Goal: Task Accomplishment & Management: Manage account settings

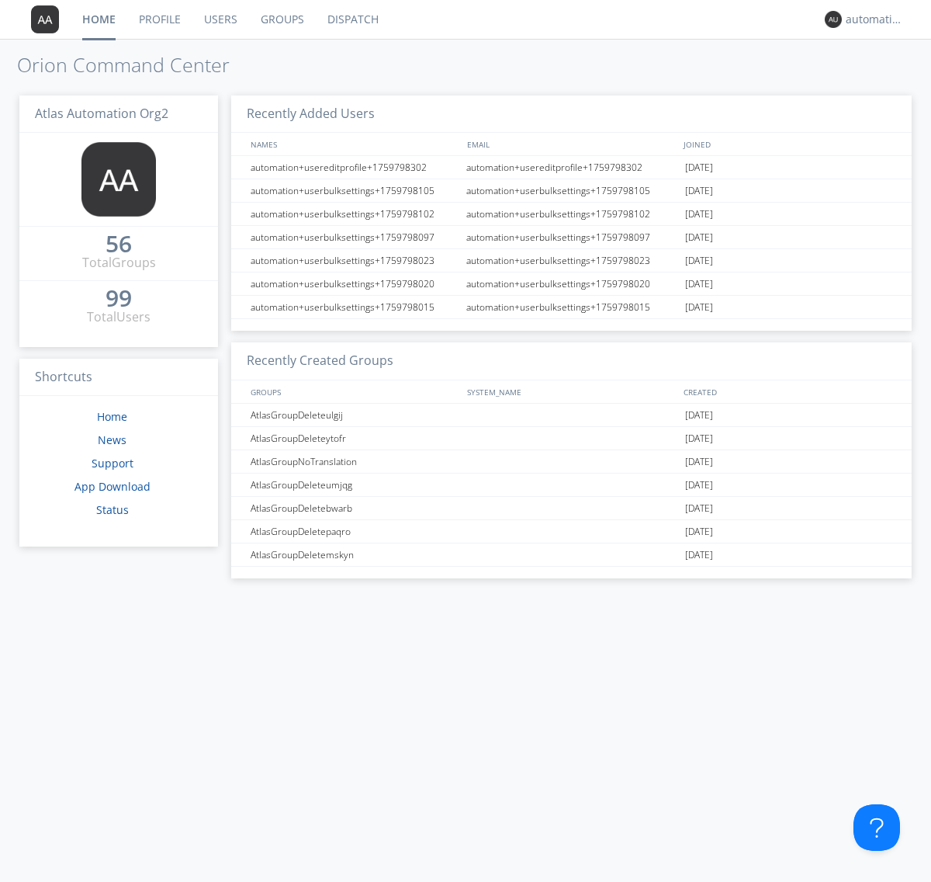
click at [281, 19] on link "Groups" at bounding box center [282, 19] width 67 height 39
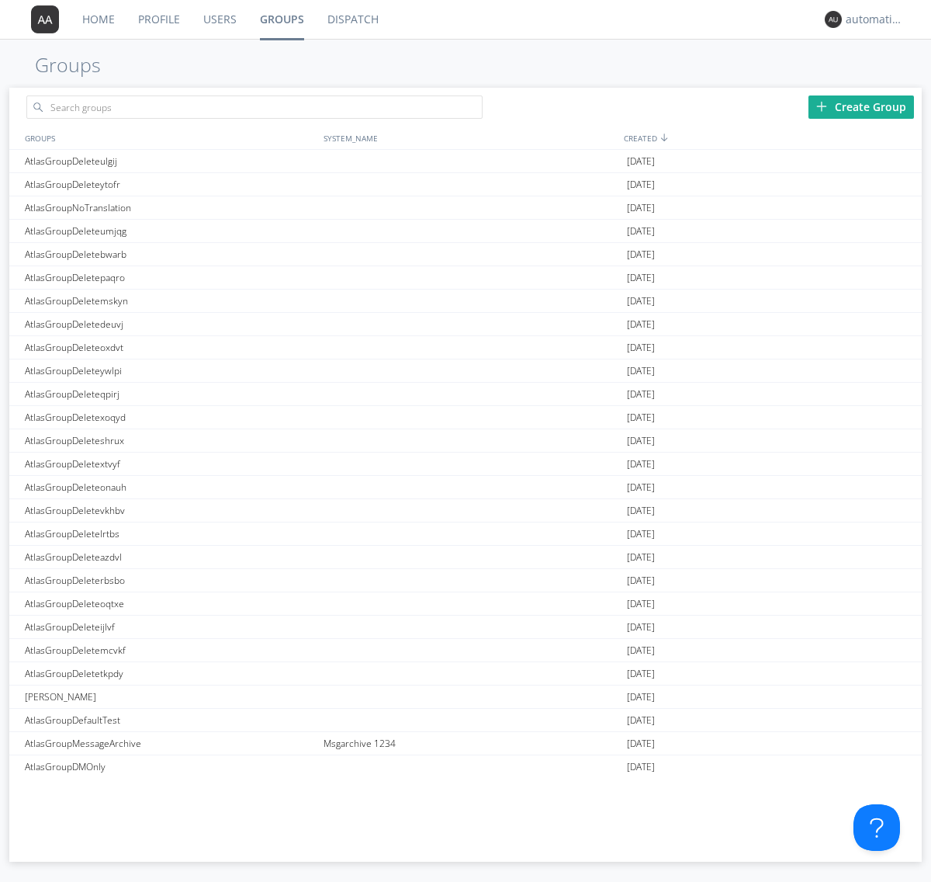
click at [861, 106] on div "Create Group" at bounding box center [862, 106] width 106 height 23
click at [281, 19] on link "Groups" at bounding box center [282, 19] width 68 height 39
type input "AtlasGroupDeleteukmag"
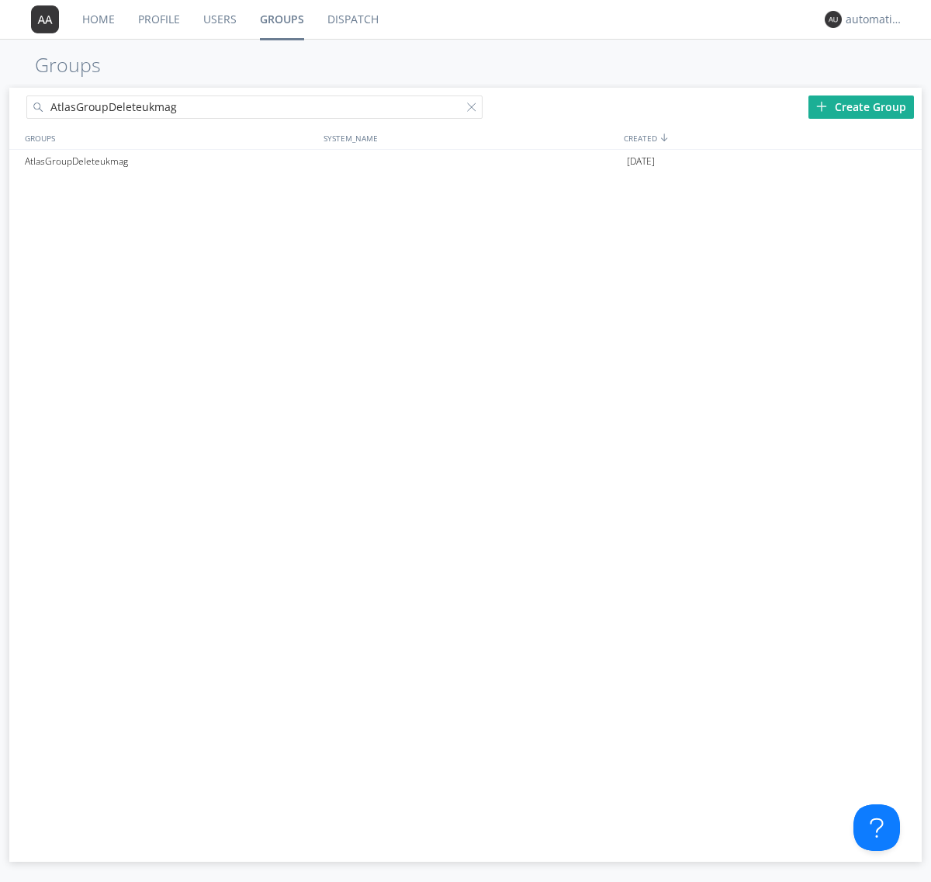
click at [219, 19] on link "Users" at bounding box center [220, 19] width 57 height 39
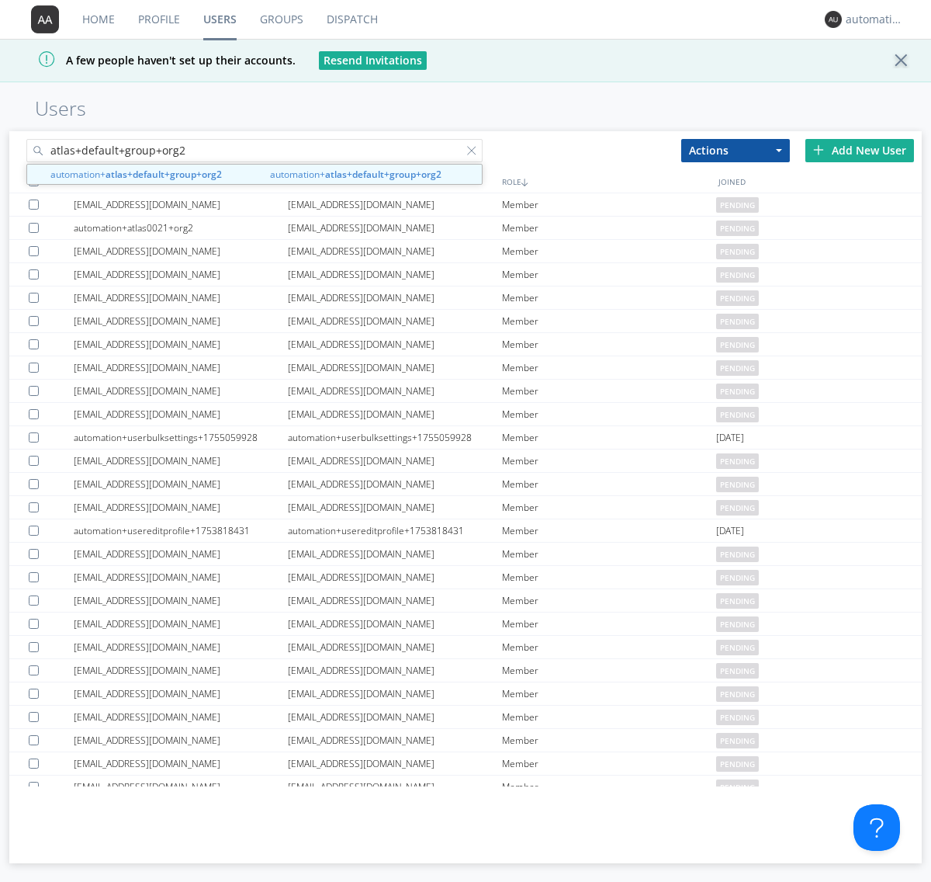
type input "atlas+default+group+org2"
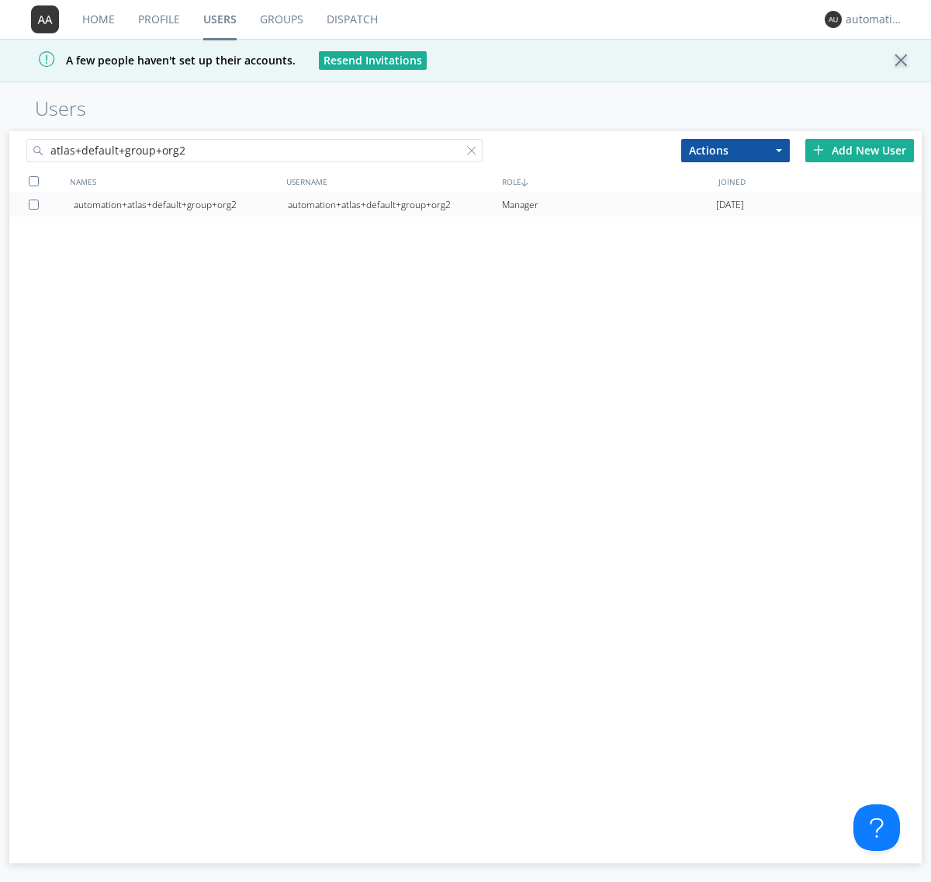
click at [394, 204] on div "automation+atlas+default+group+org2" at bounding box center [395, 204] width 214 height 23
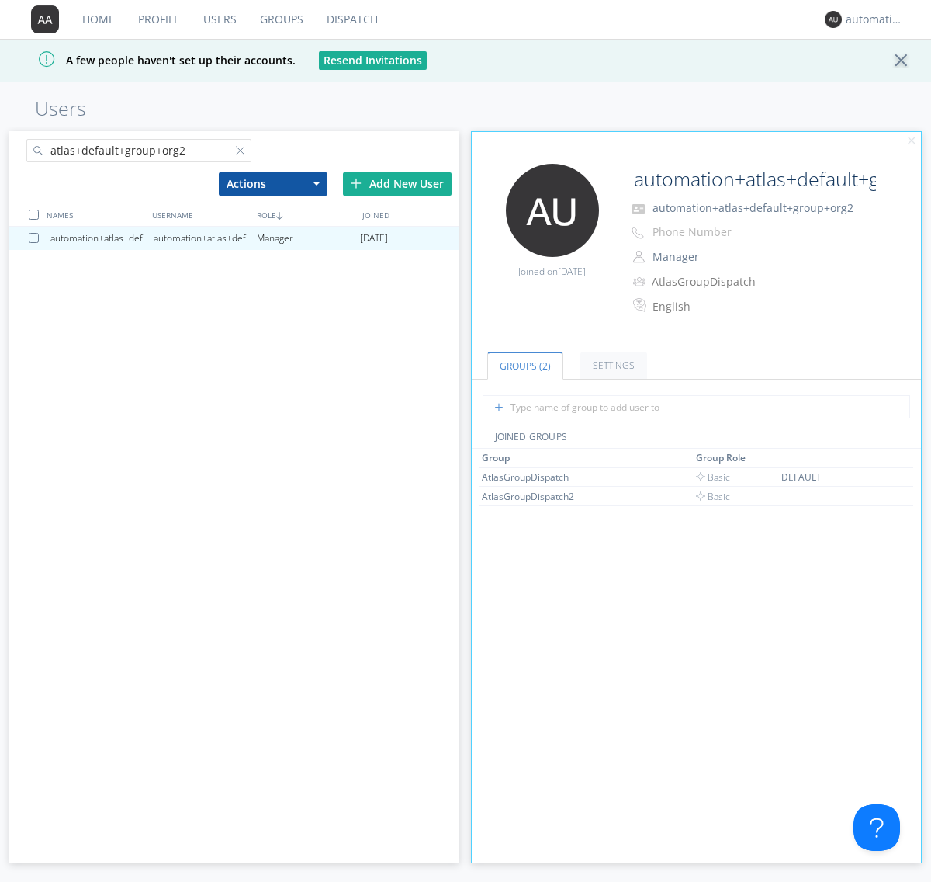
click at [351, 19] on link "Dispatch" at bounding box center [352, 19] width 75 height 39
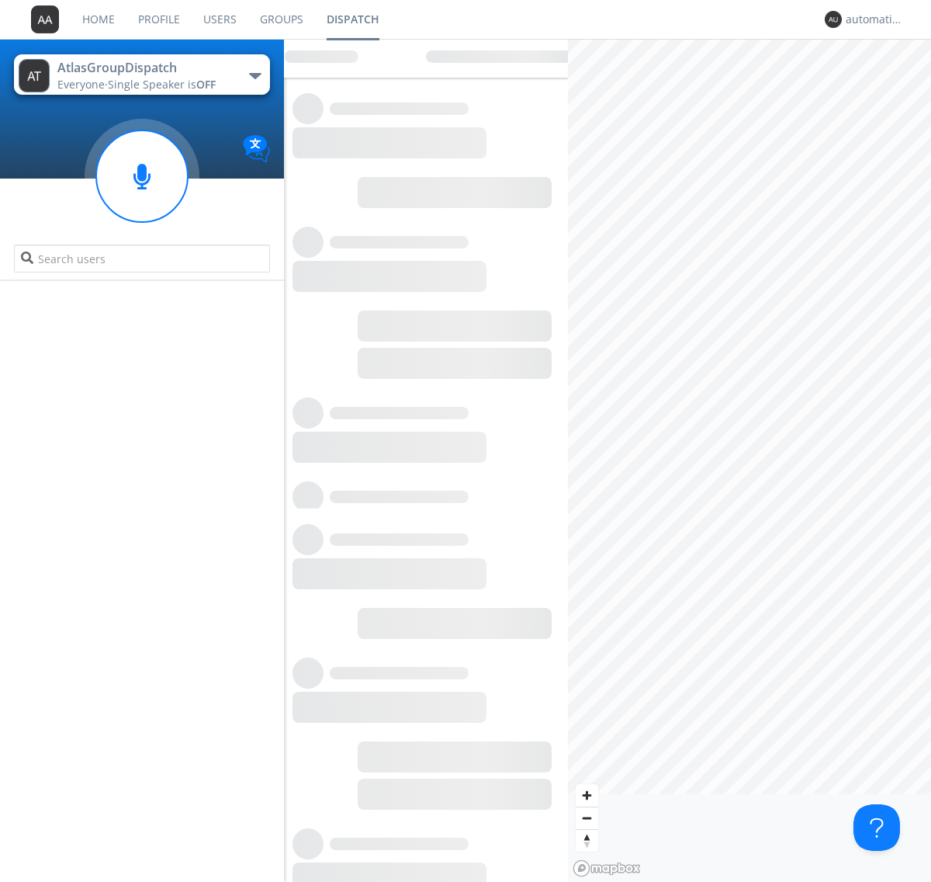
click at [219, 19] on link "Users" at bounding box center [220, 19] width 57 height 39
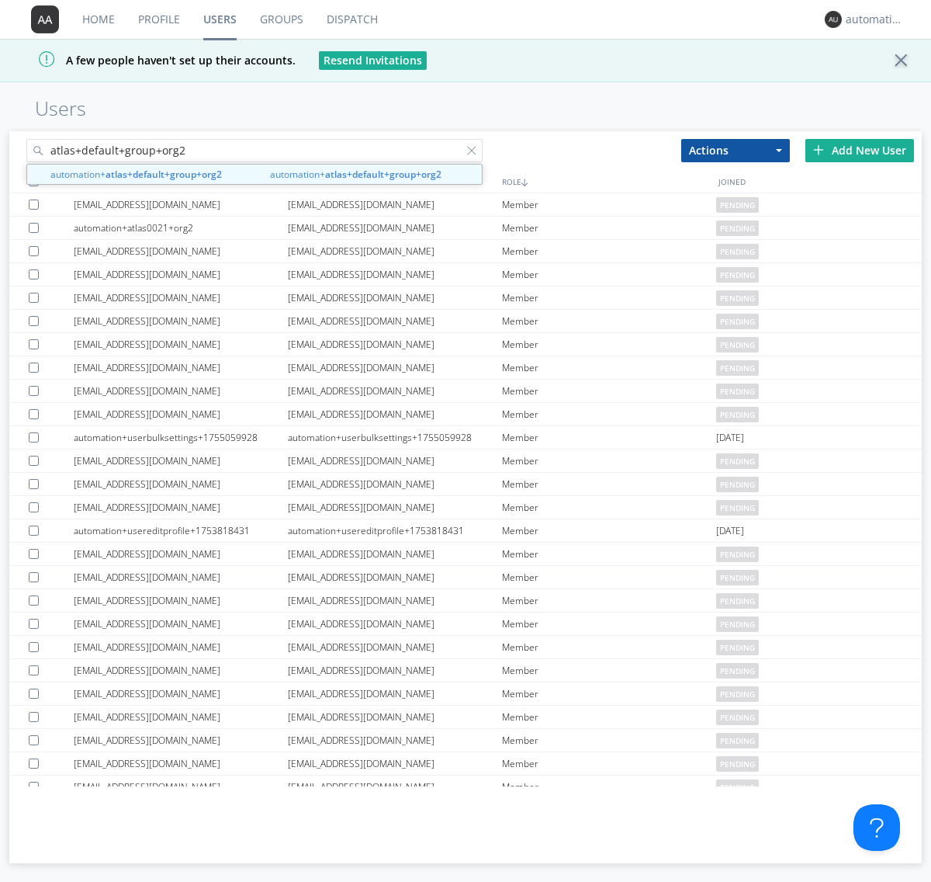
type input "atlas+default+group+org2"
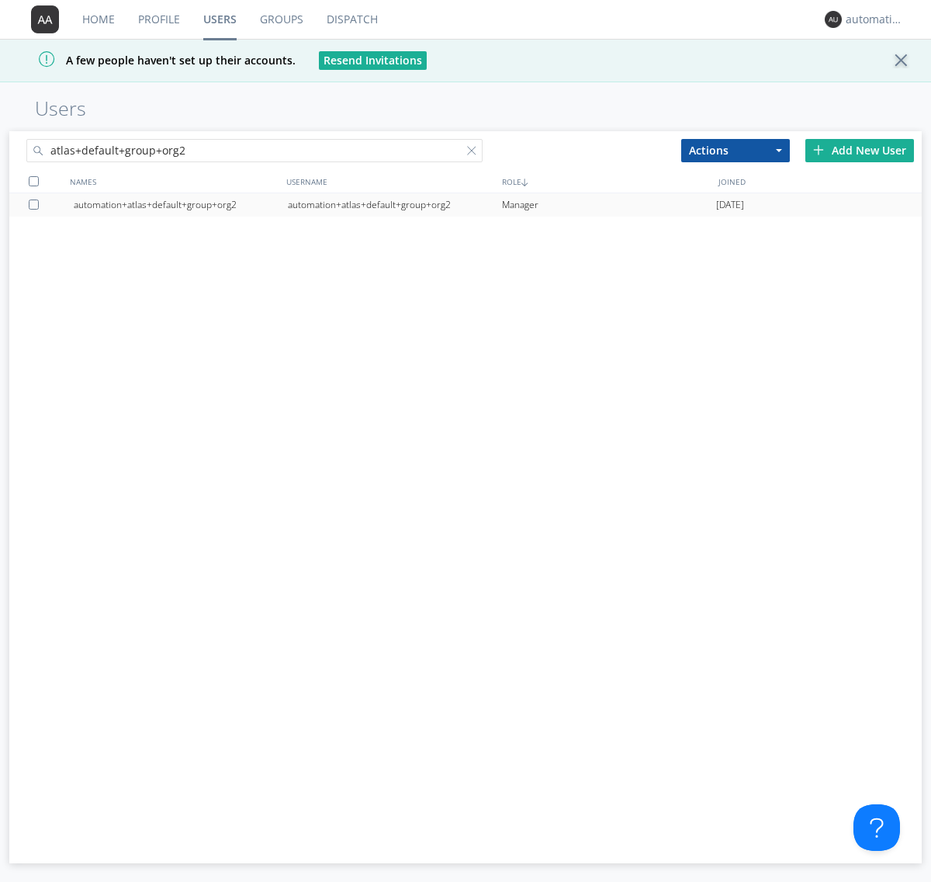
click at [394, 204] on div "automation+atlas+default+group+org2" at bounding box center [395, 204] width 214 height 23
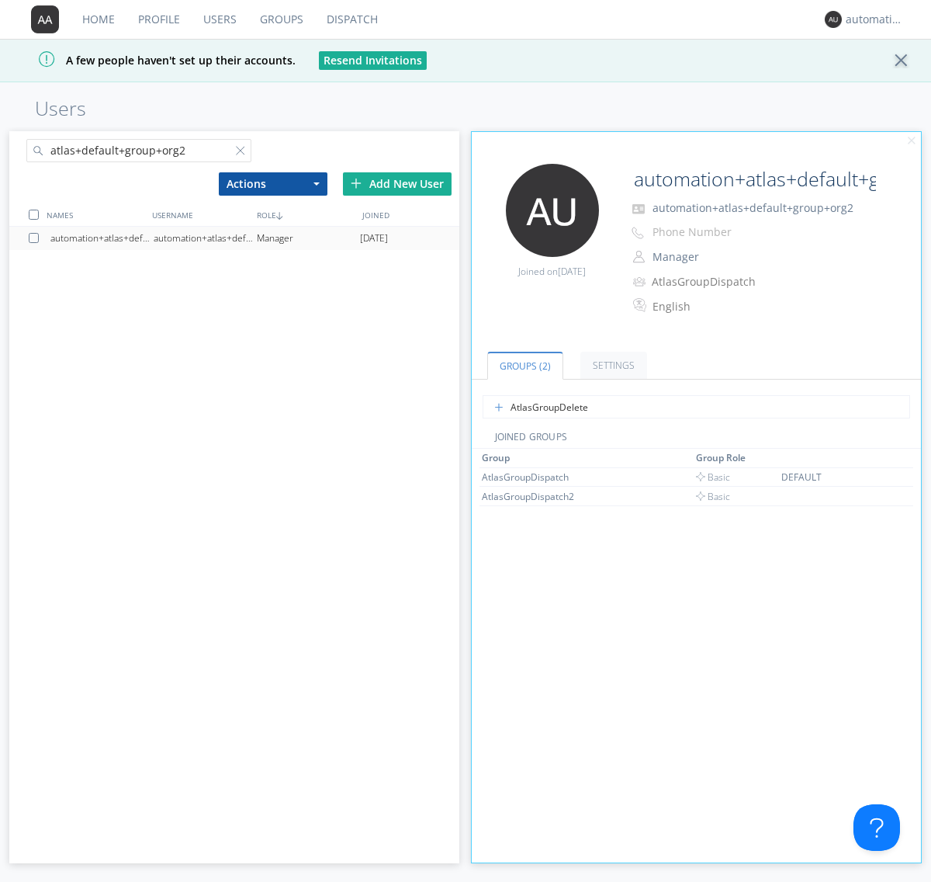
type input "AtlasGroupDeleteukmag"
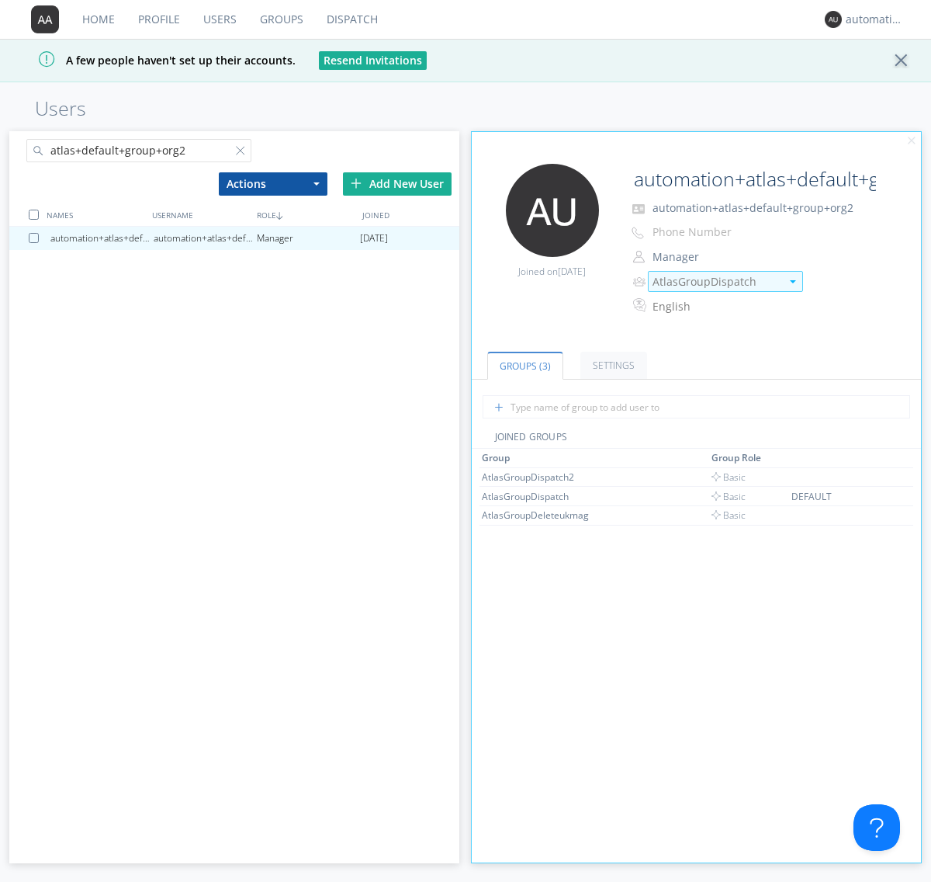
click at [792, 281] on img at bounding box center [793, 281] width 6 height 3
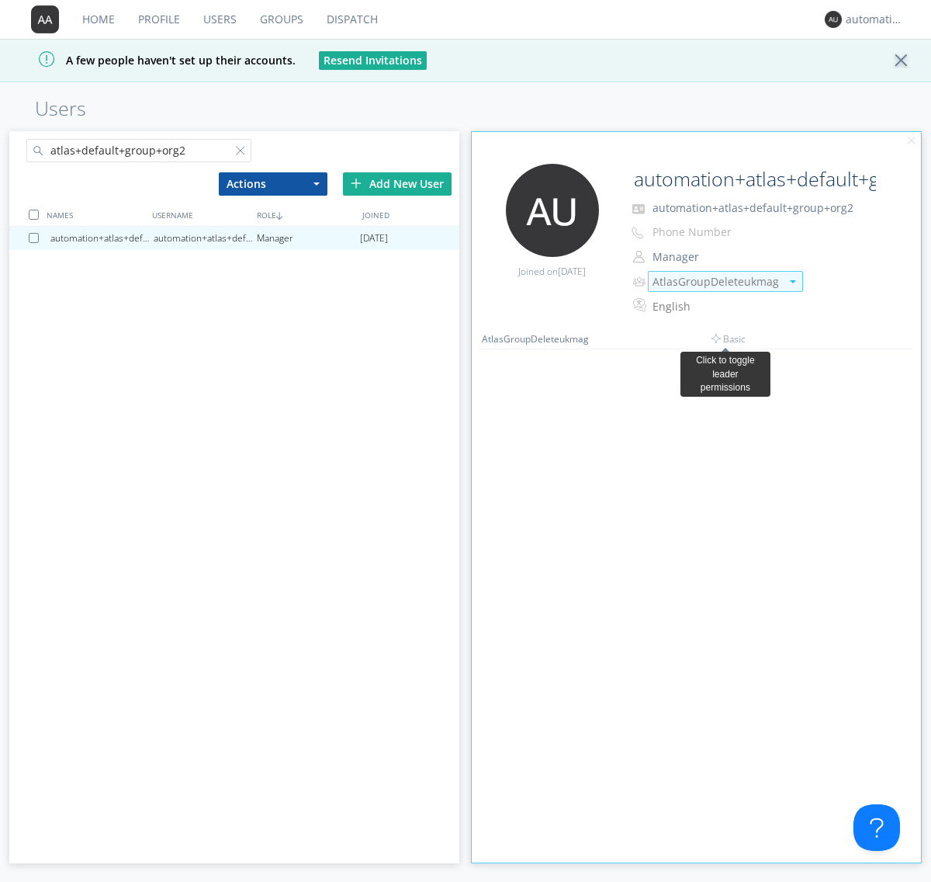
click at [351, 19] on link "Dispatch" at bounding box center [352, 19] width 75 height 39
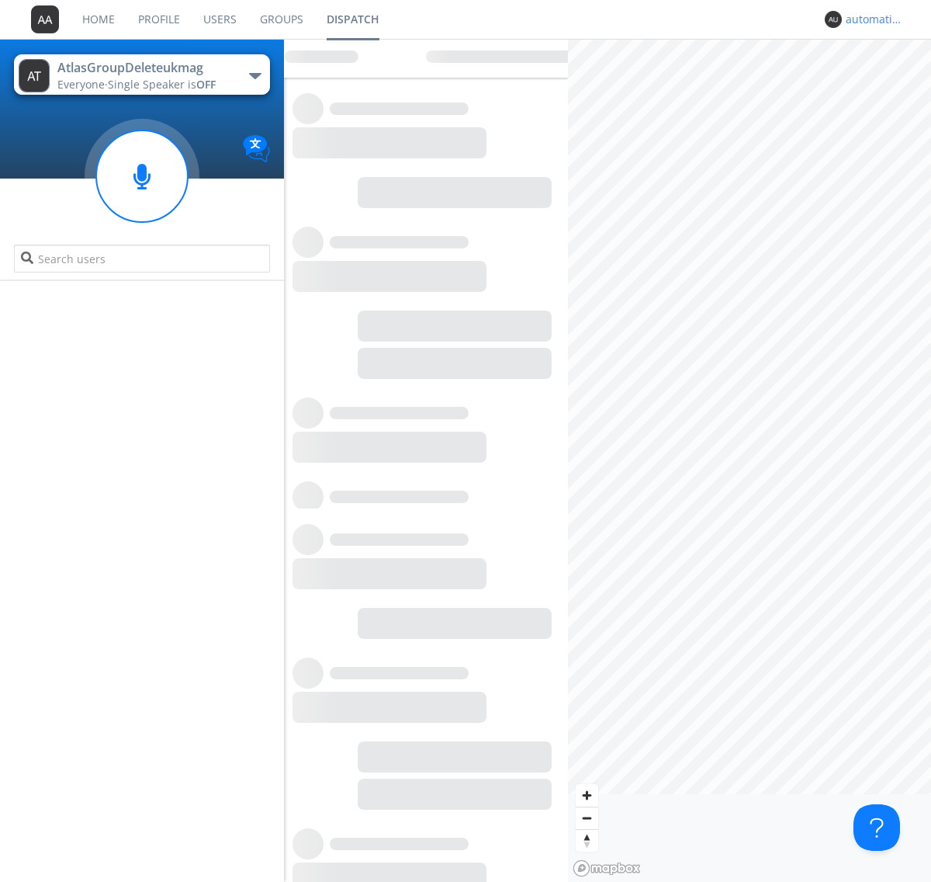
click at [871, 19] on div "automation+atlas+default+group+org2" at bounding box center [875, 20] width 58 height 16
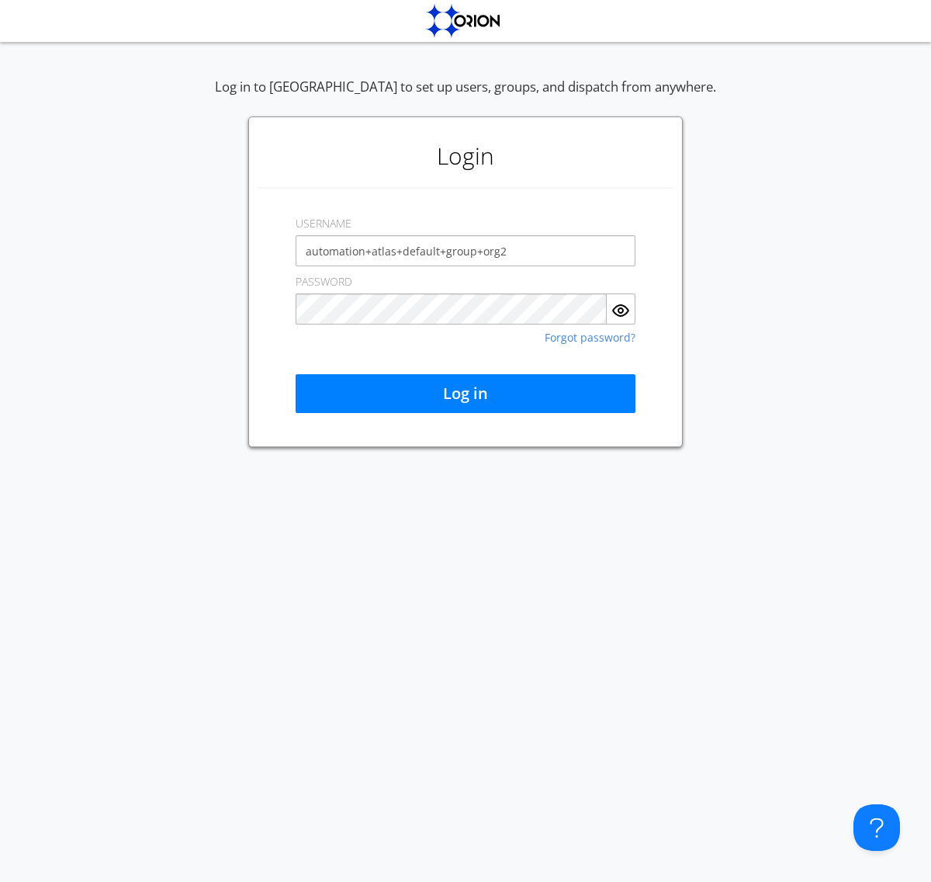
type input "automation+atlas+default+group+org2"
click at [466, 393] on button "Log in" at bounding box center [466, 393] width 340 height 39
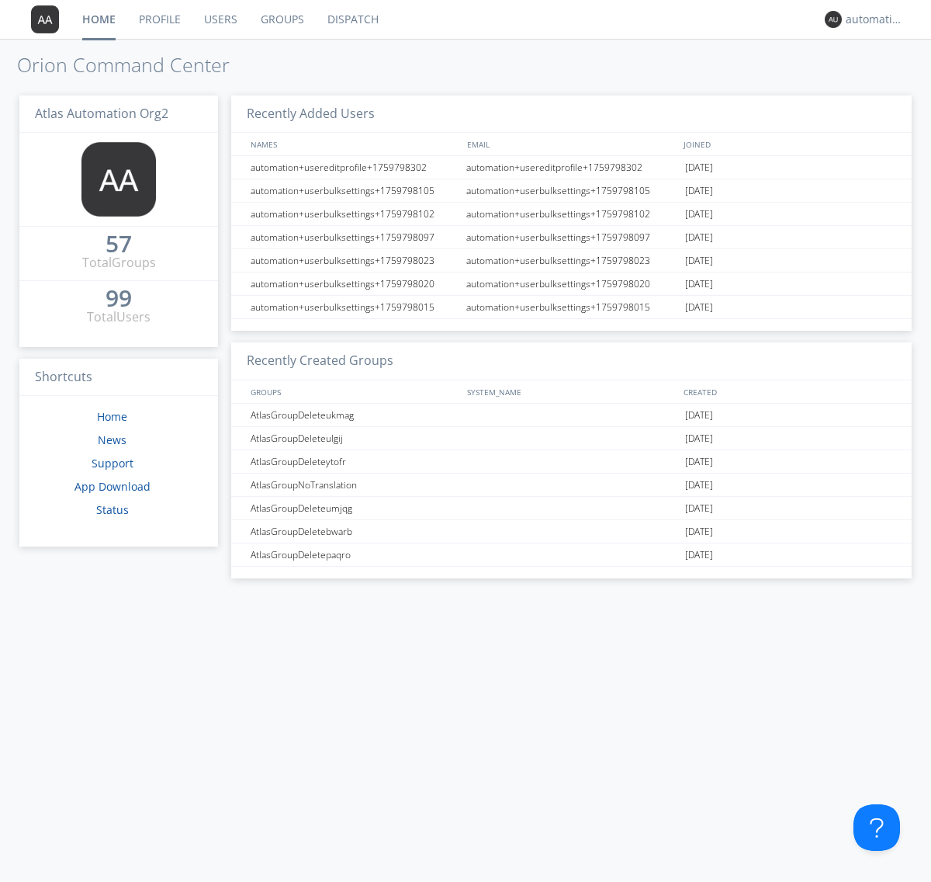
click at [352, 19] on link "Dispatch" at bounding box center [353, 19] width 75 height 39
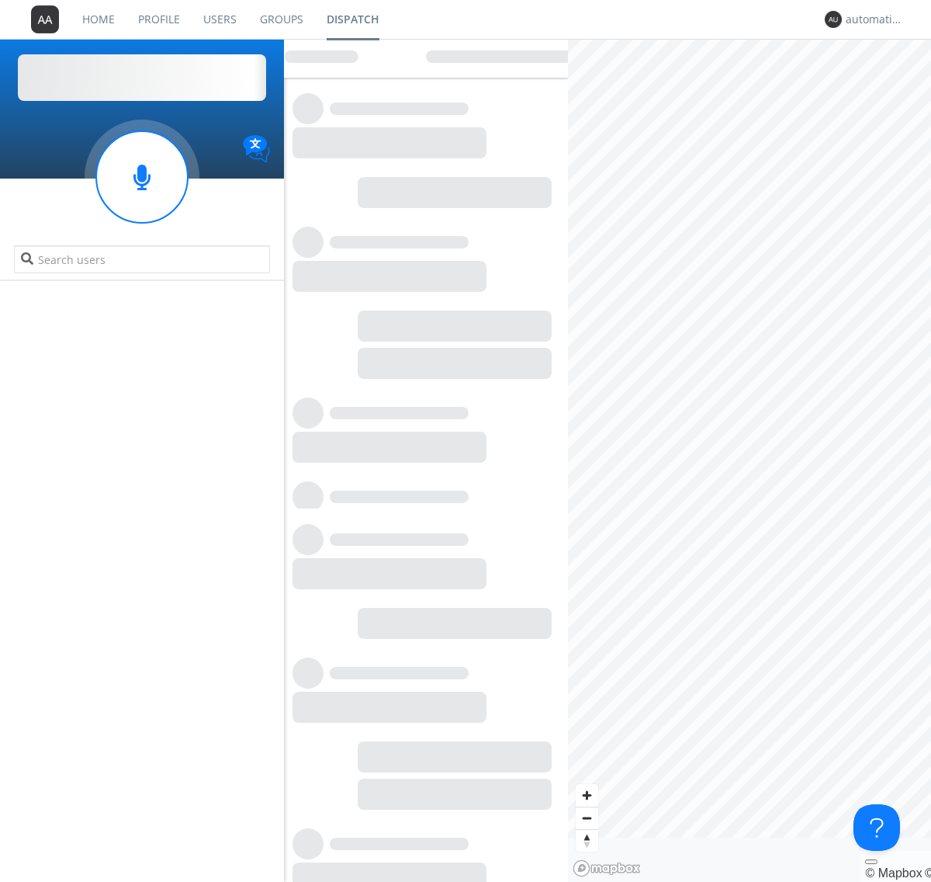
click at [219, 19] on link "Users" at bounding box center [220, 19] width 57 height 39
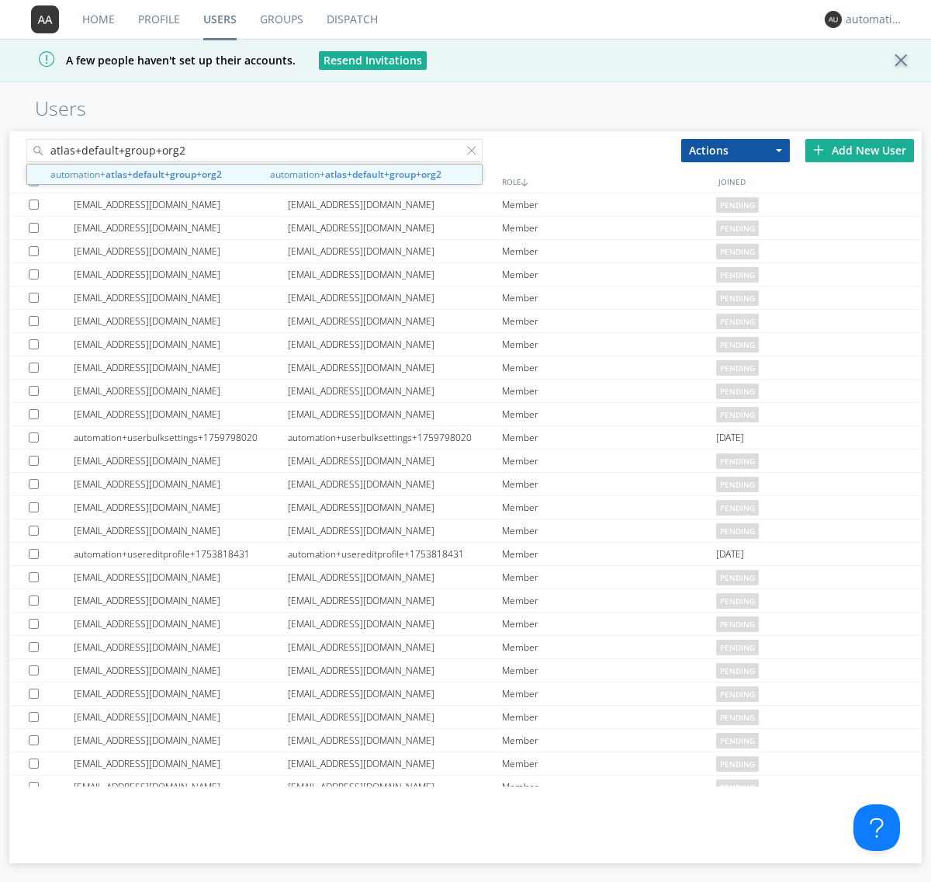
type input "atlas+default+group+org2"
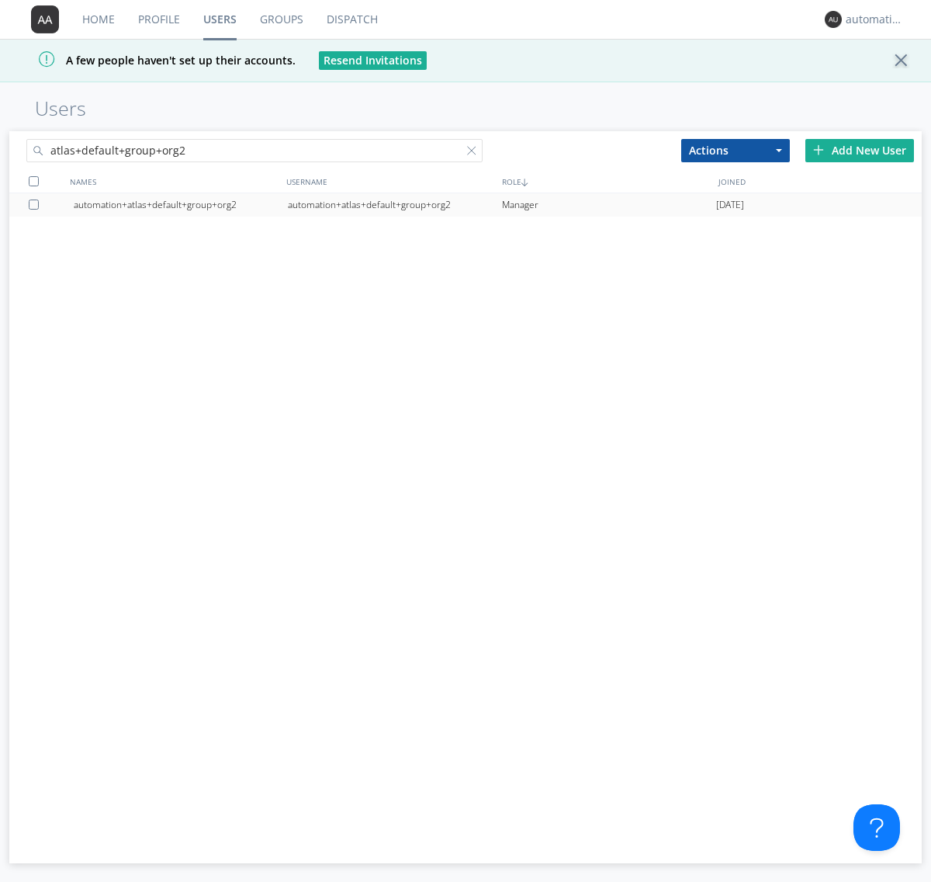
click at [394, 204] on div "automation+atlas+default+group+org2" at bounding box center [395, 204] width 214 height 23
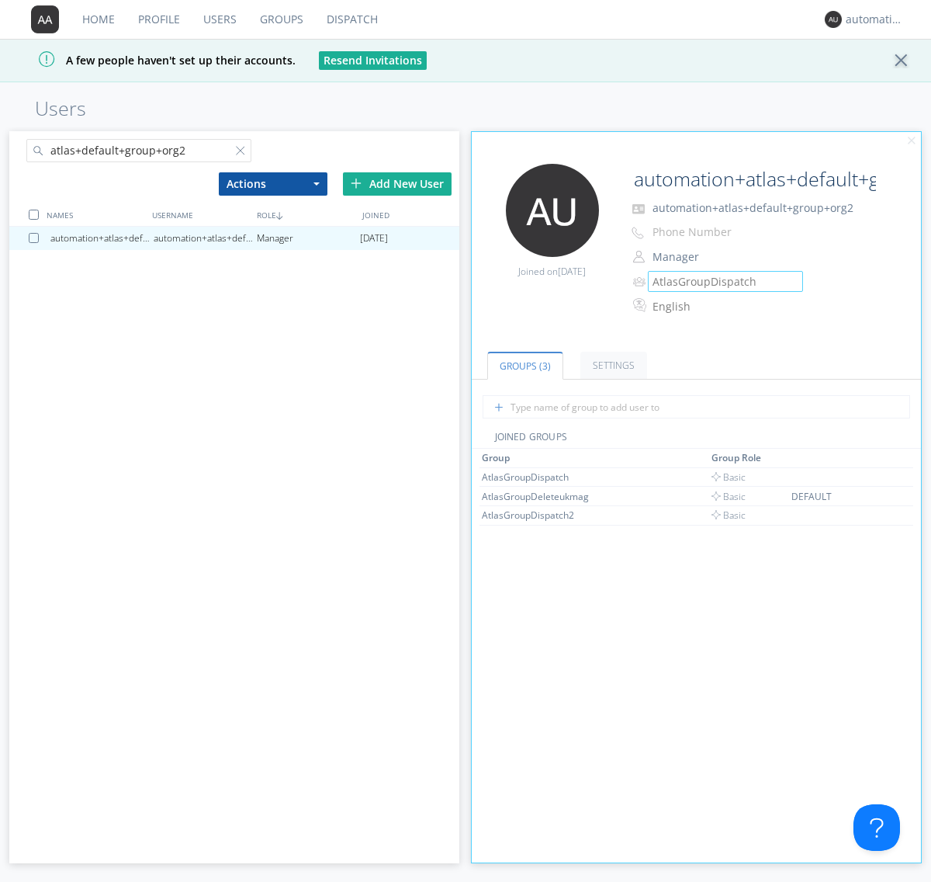
click at [280, 19] on link "Groups" at bounding box center [281, 19] width 67 height 39
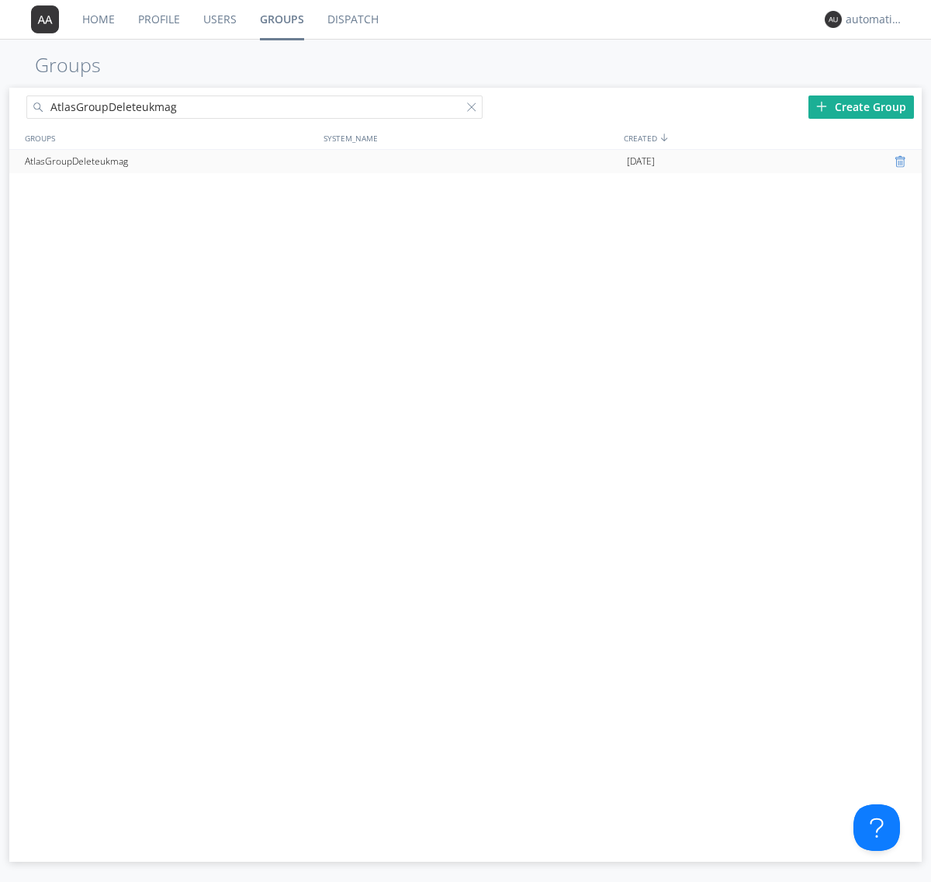
type input "AtlasGroupDeleteukmag"
click at [902, 161] on div at bounding box center [903, 161] width 16 height 12
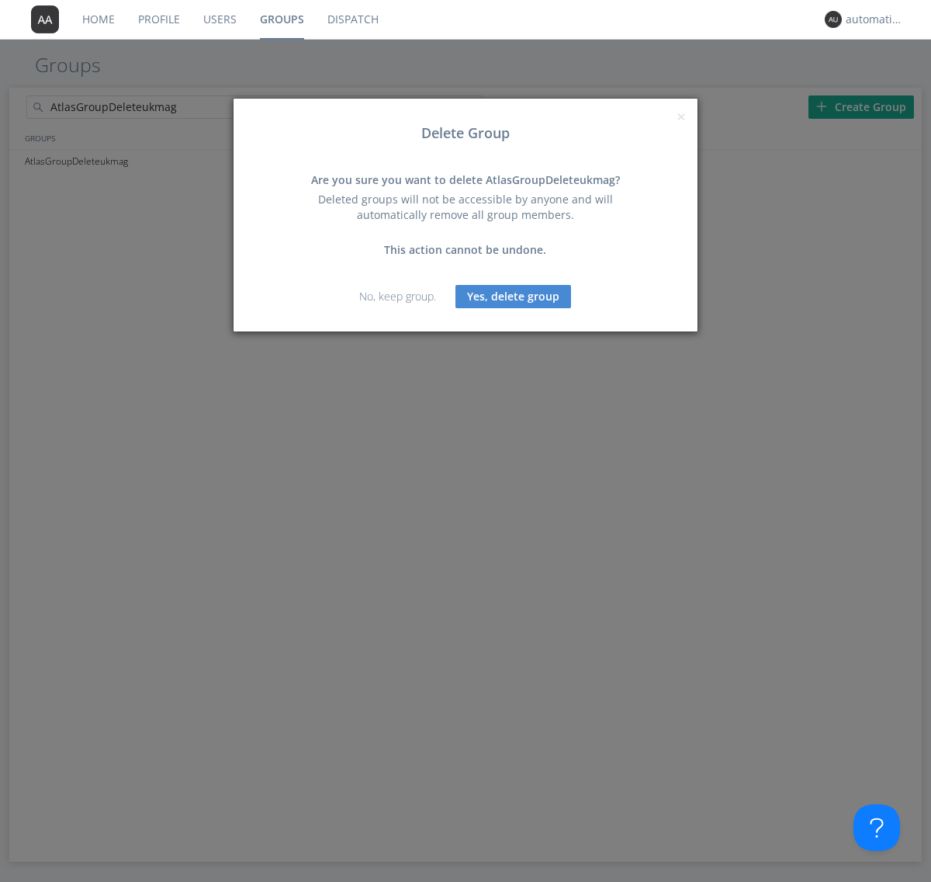
click at [514, 296] on button "Yes, delete group" at bounding box center [514, 296] width 116 height 23
